Goal: Information Seeking & Learning: Learn about a topic

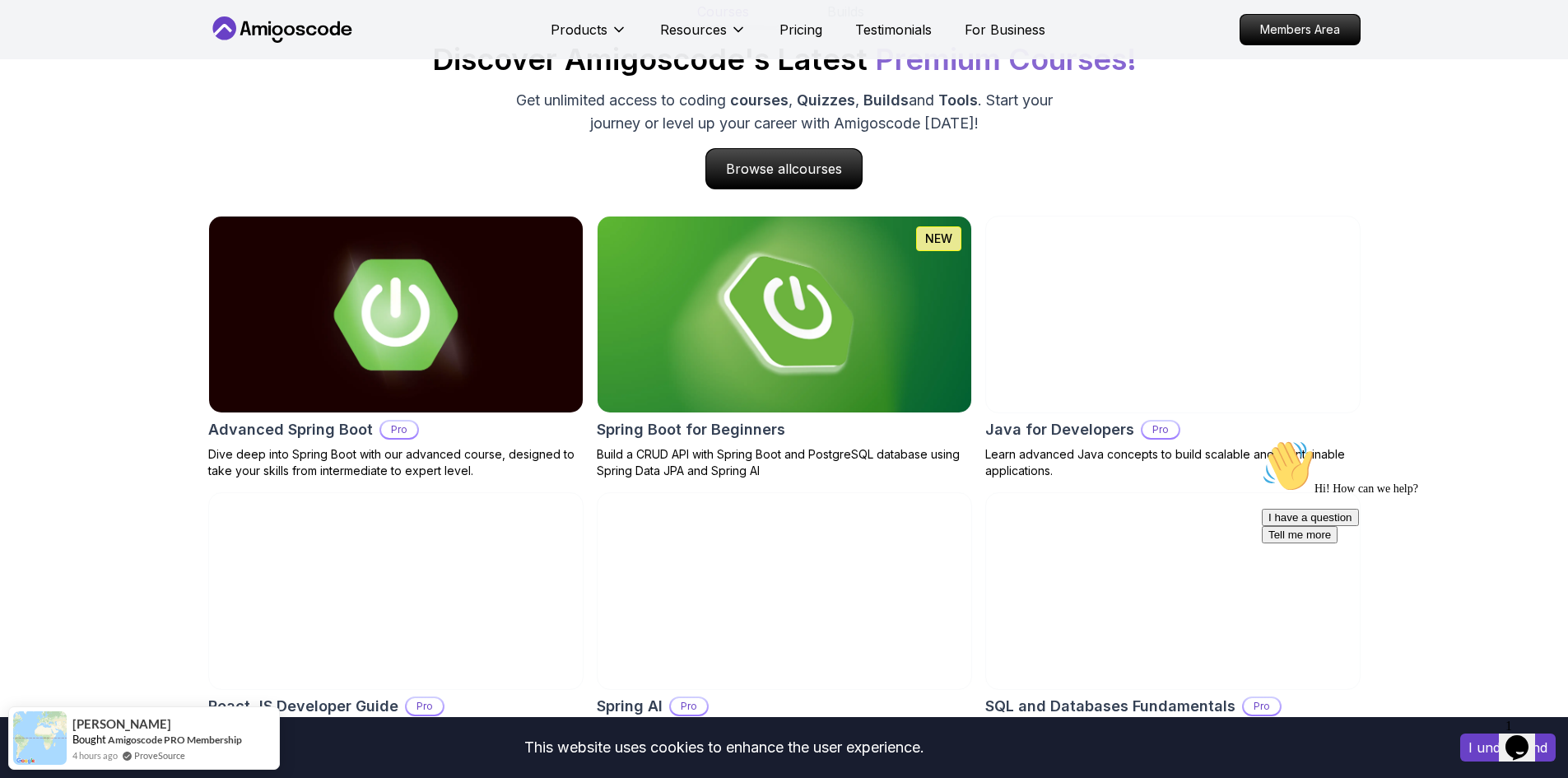
scroll to position [1646, 0]
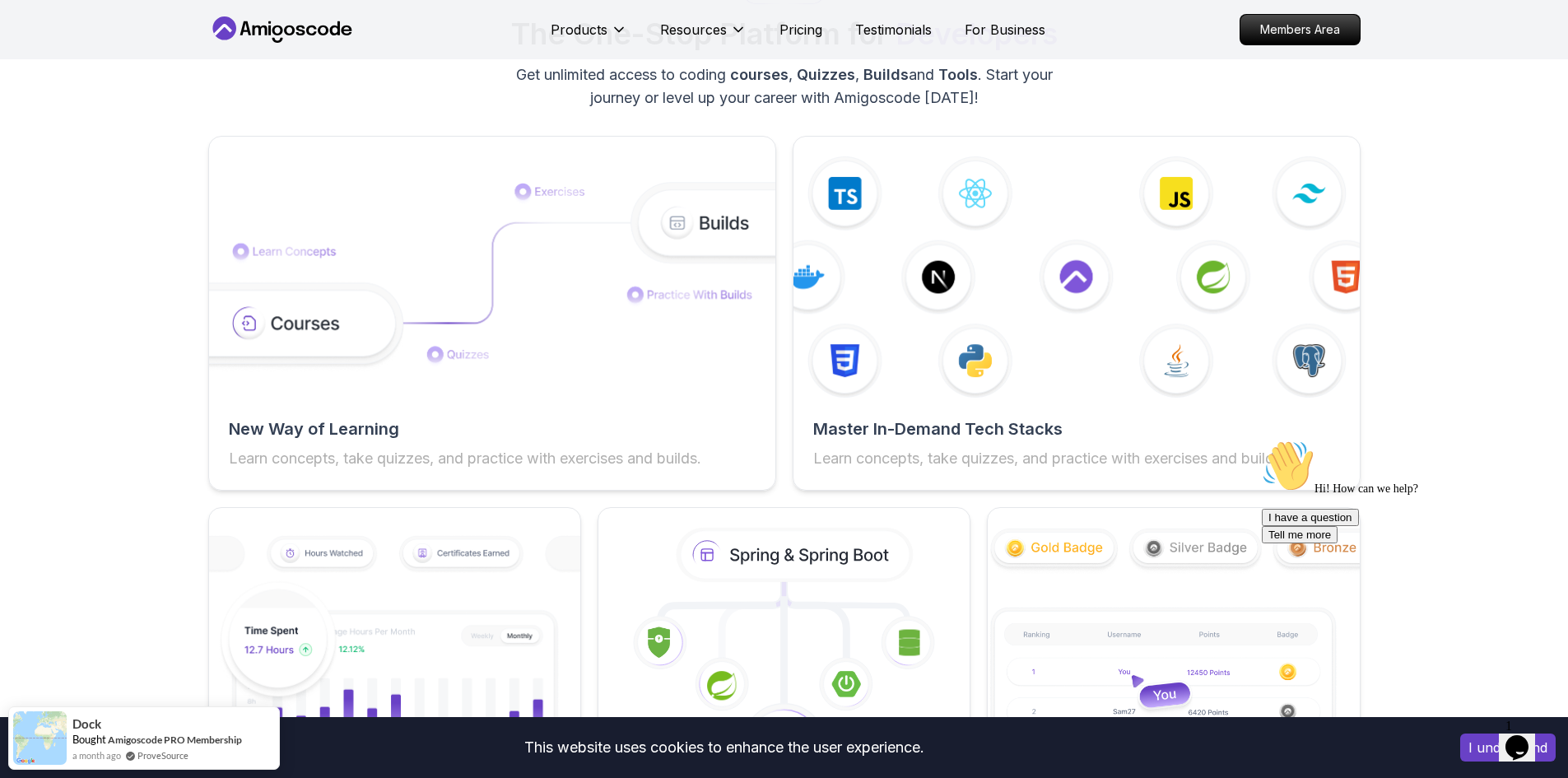
scroll to position [2881, 0]
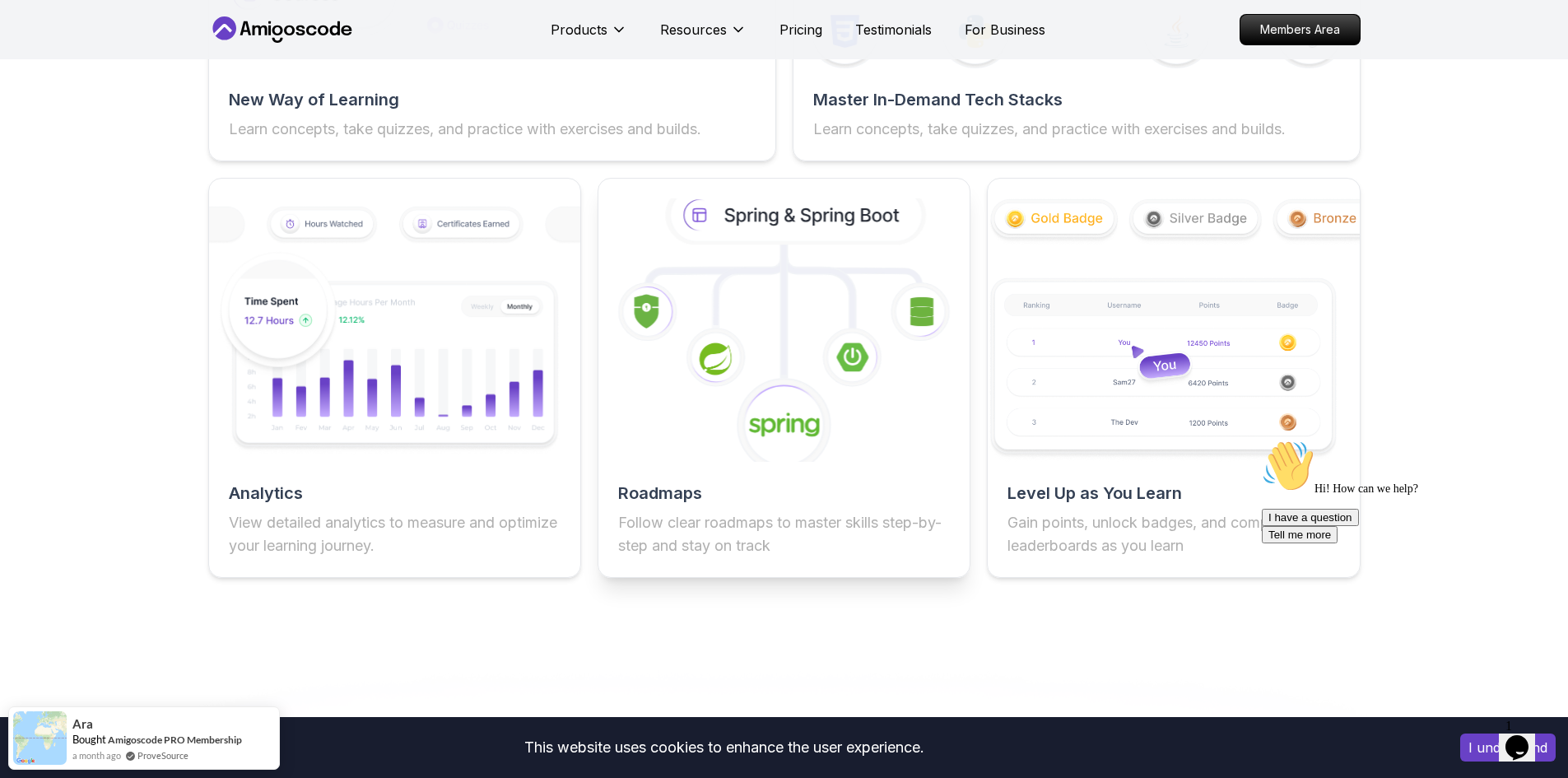
click at [872, 354] on icon at bounding box center [852, 357] width 60 height 61
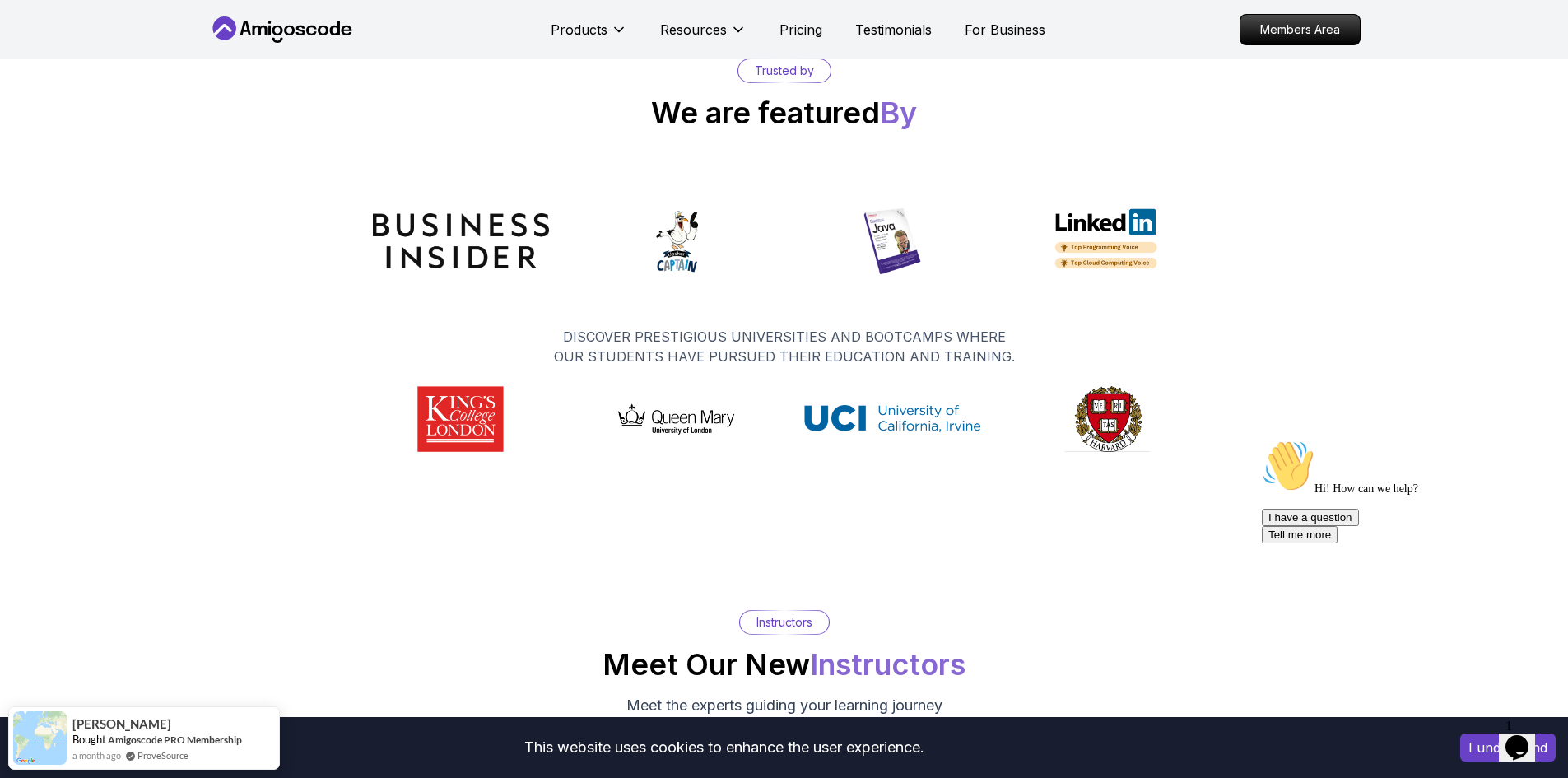
scroll to position [7740, 0]
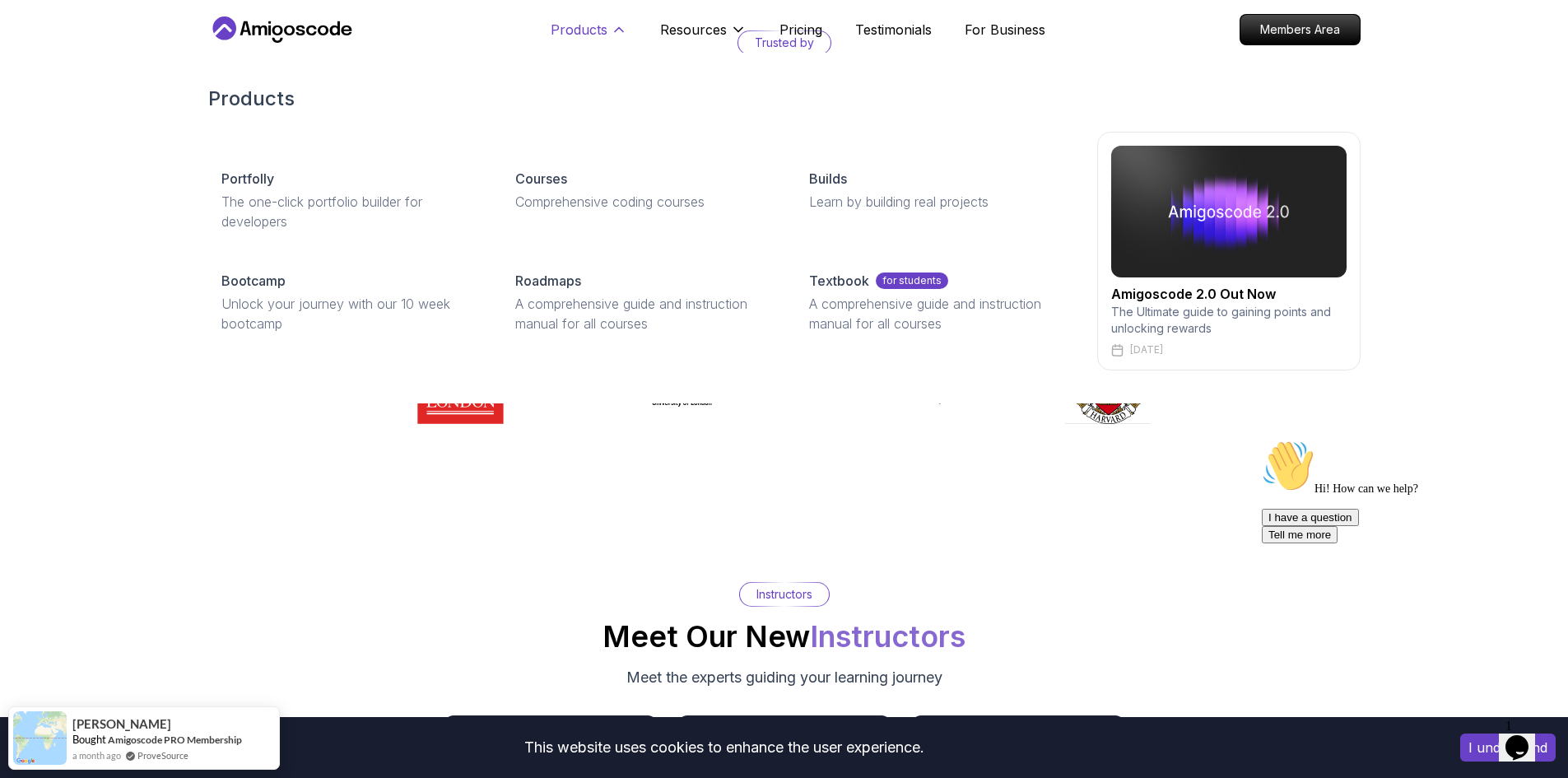
click at [602, 24] on p "Products" at bounding box center [578, 30] width 57 height 20
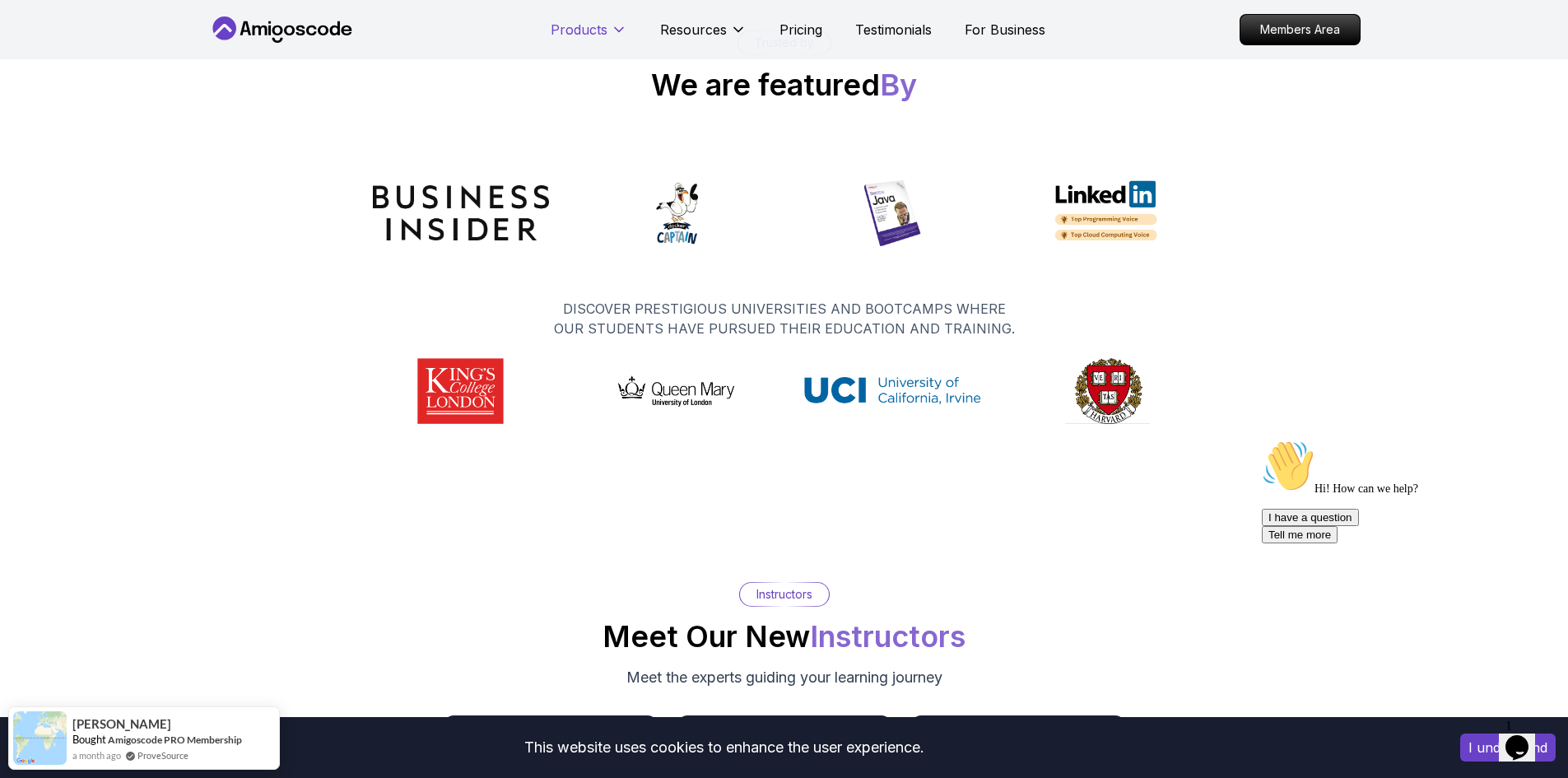
click at [602, 24] on p "Products" at bounding box center [578, 30] width 57 height 20
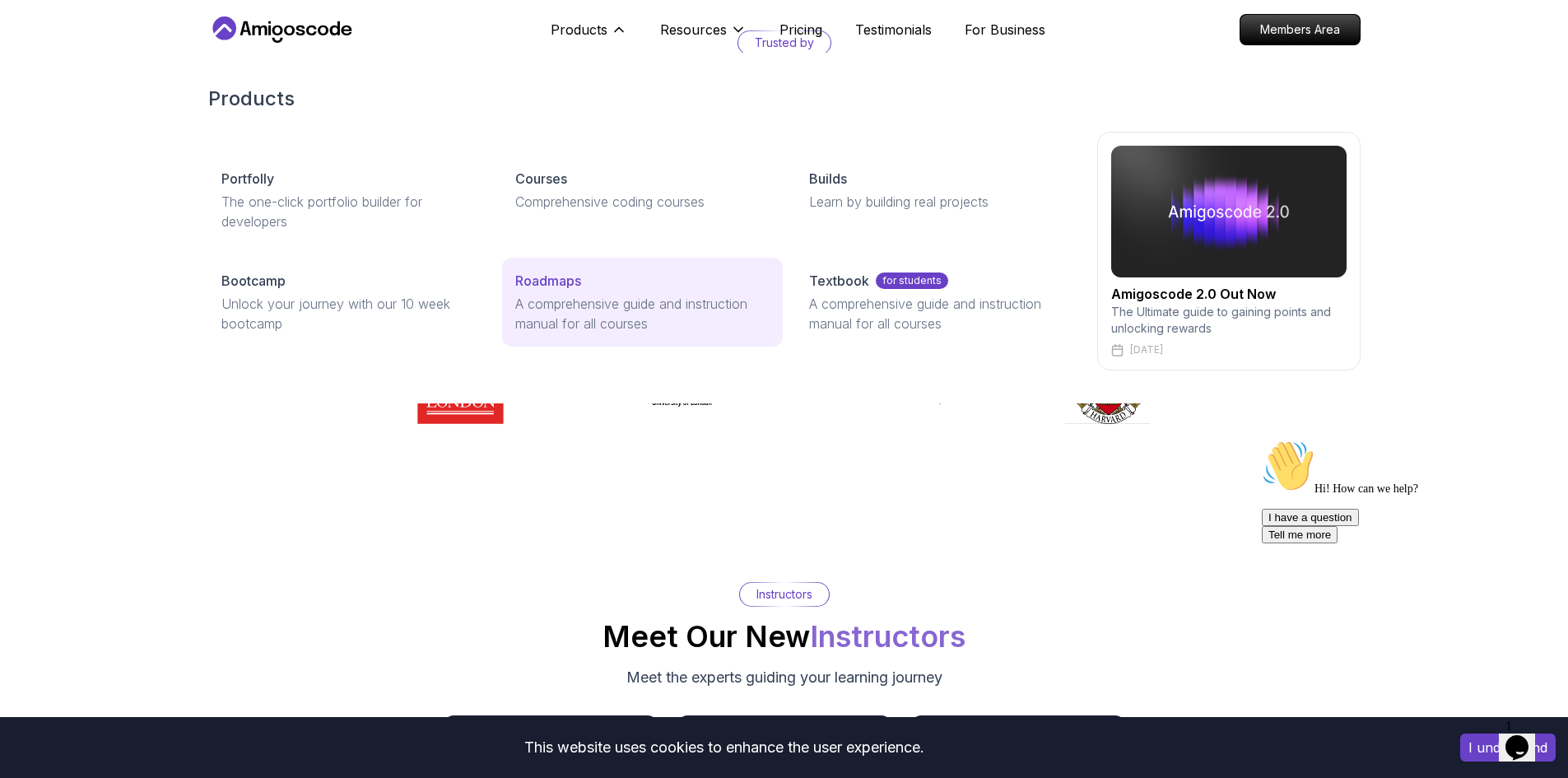
click at [568, 285] on p "Roadmaps" at bounding box center [548, 280] width 66 height 20
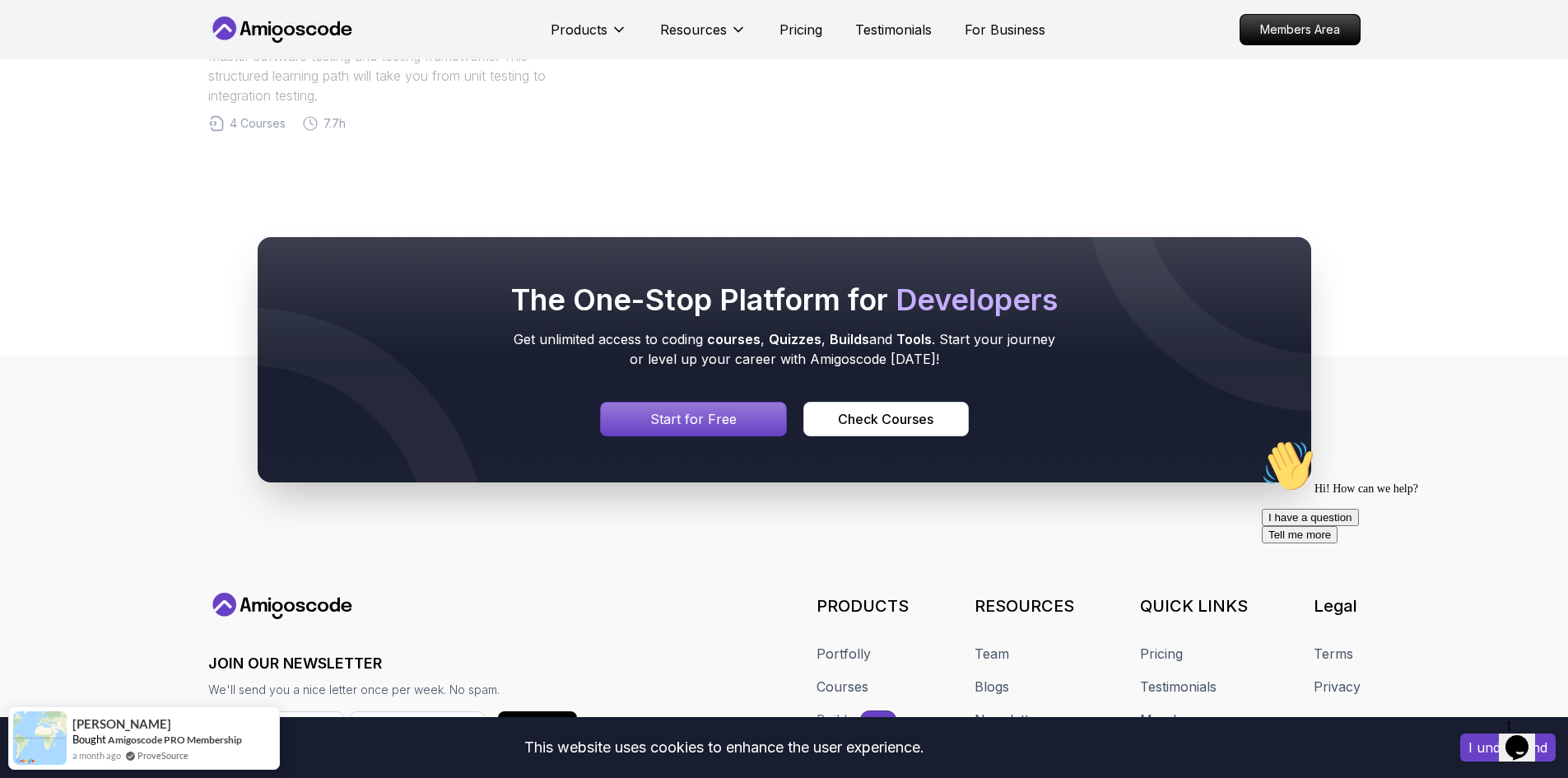
scroll to position [1092, 0]
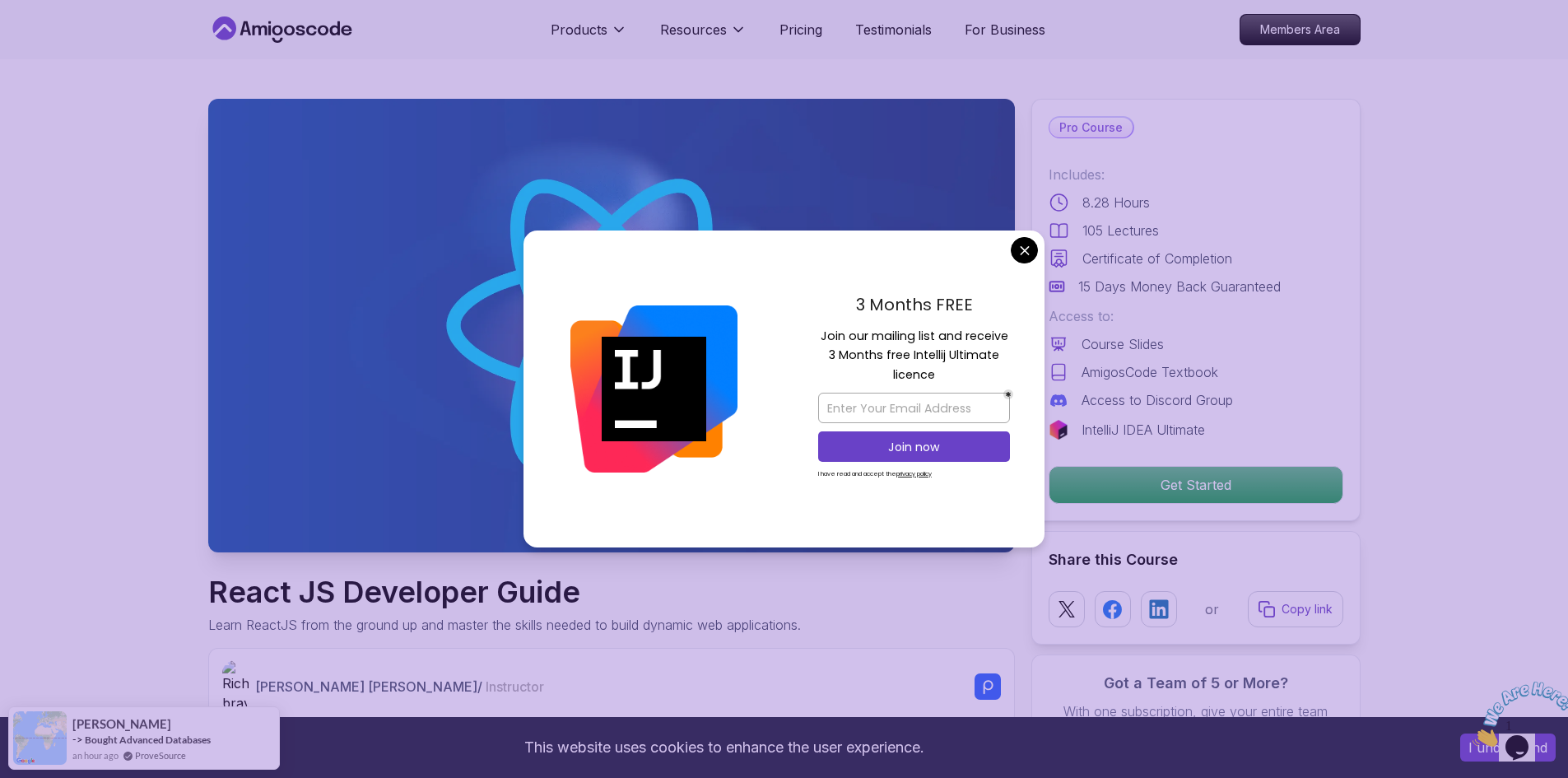
scroll to position [329, 0]
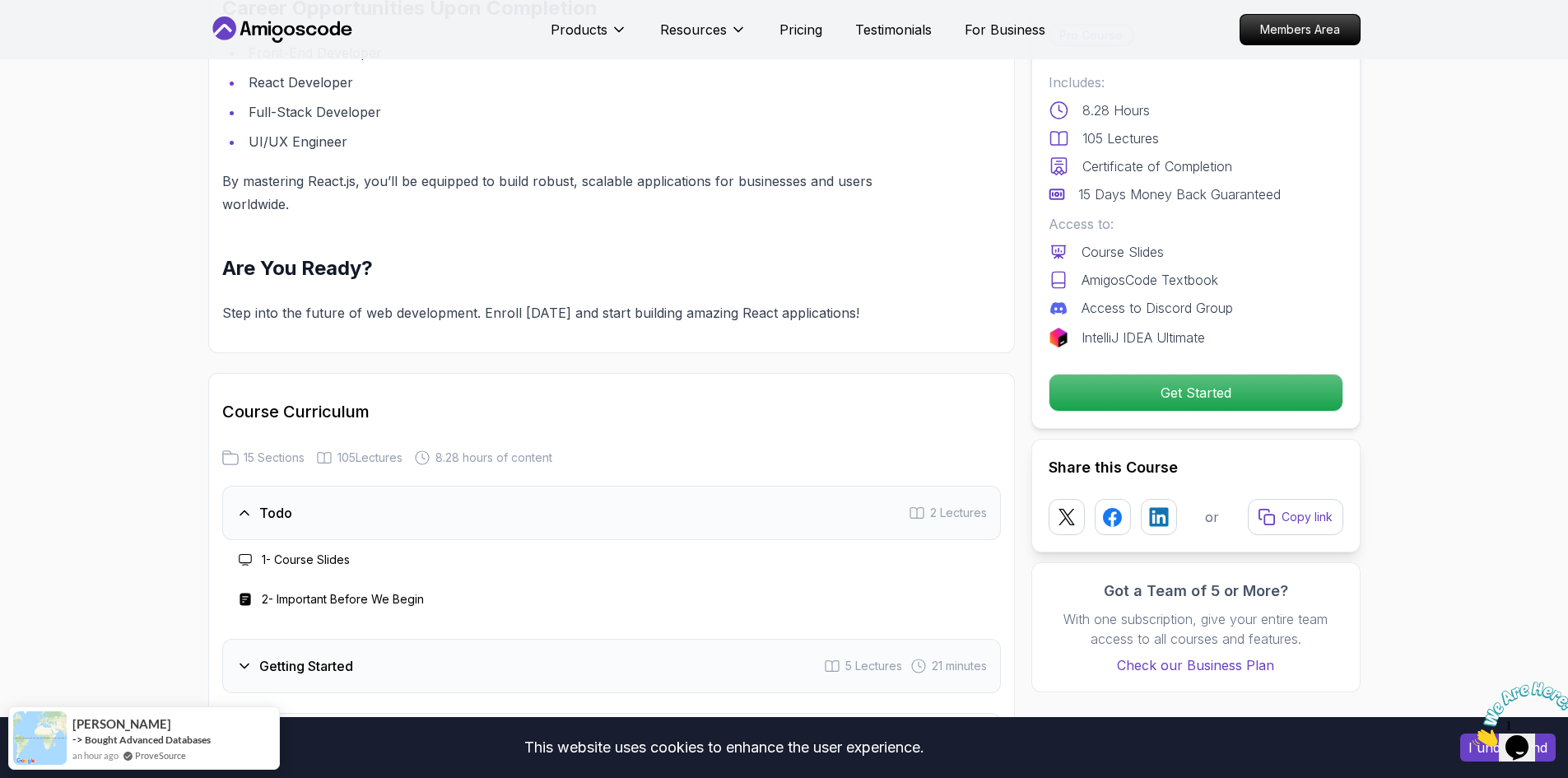
scroll to position [2552, 0]
